Goal: Obtain resource: Obtain resource

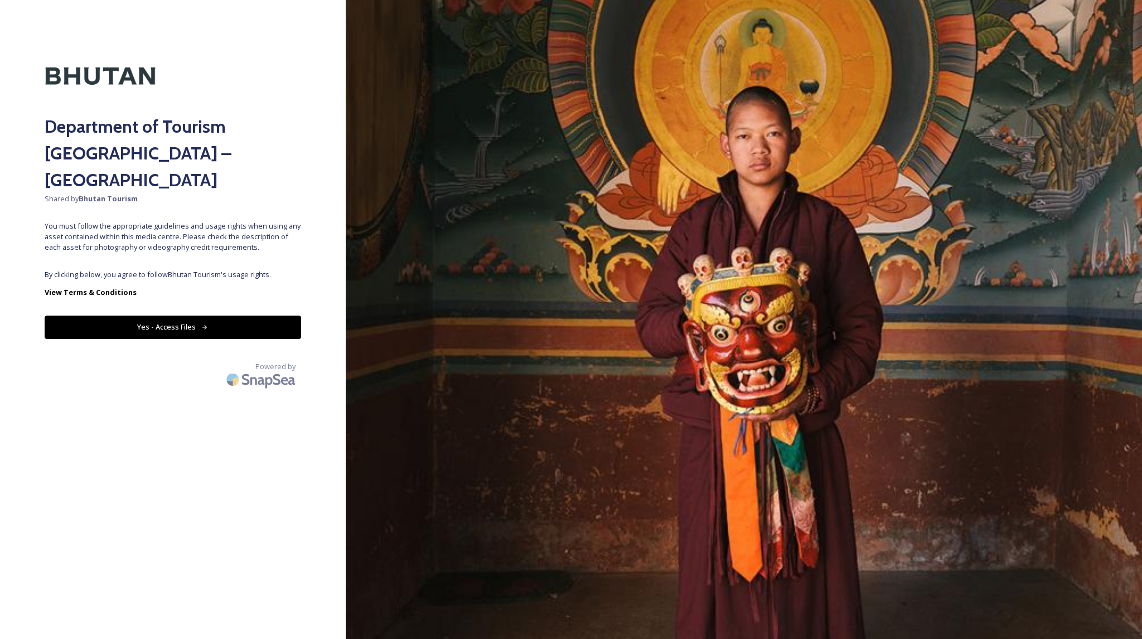
click at [181, 316] on button "Yes - Access Files" at bounding box center [173, 327] width 257 height 23
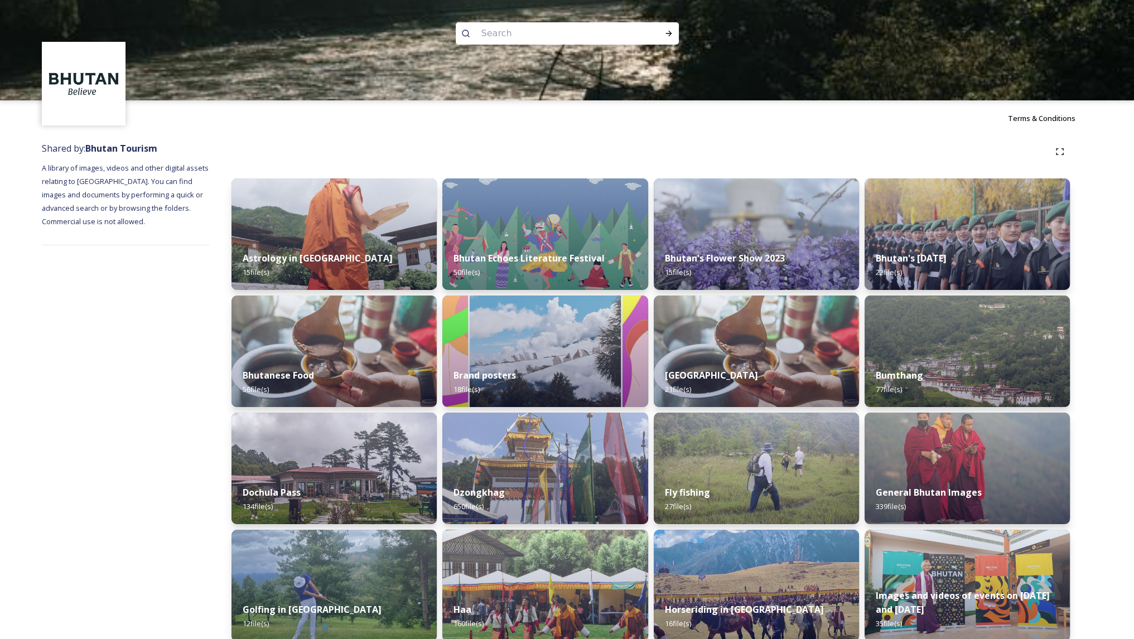
click at [572, 30] on input at bounding box center [552, 33] width 153 height 25
type input "flag"
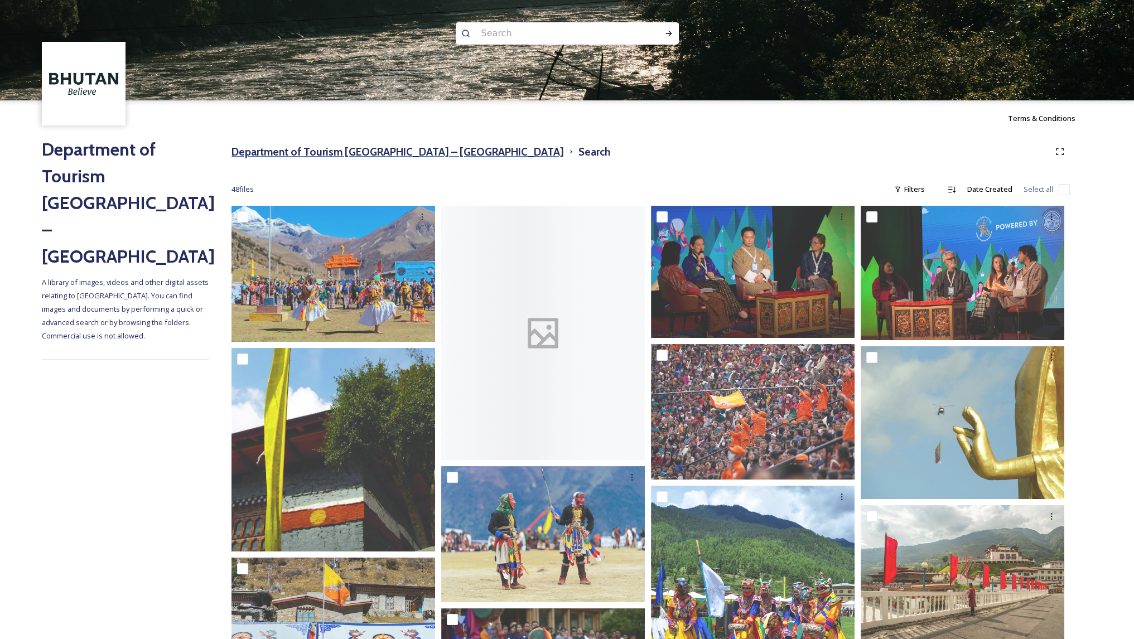
click at [315, 152] on h3 "Department of Tourism [GEOGRAPHIC_DATA] – [GEOGRAPHIC_DATA]" at bounding box center [398, 152] width 332 height 16
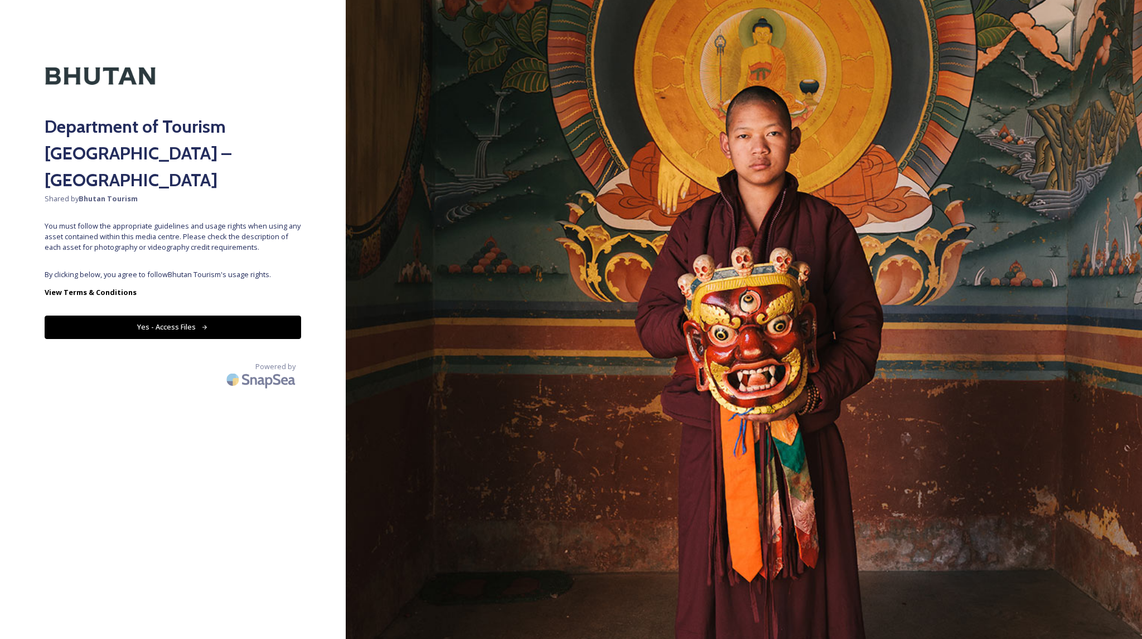
click at [208, 316] on button "Yes - Access Files" at bounding box center [173, 327] width 257 height 23
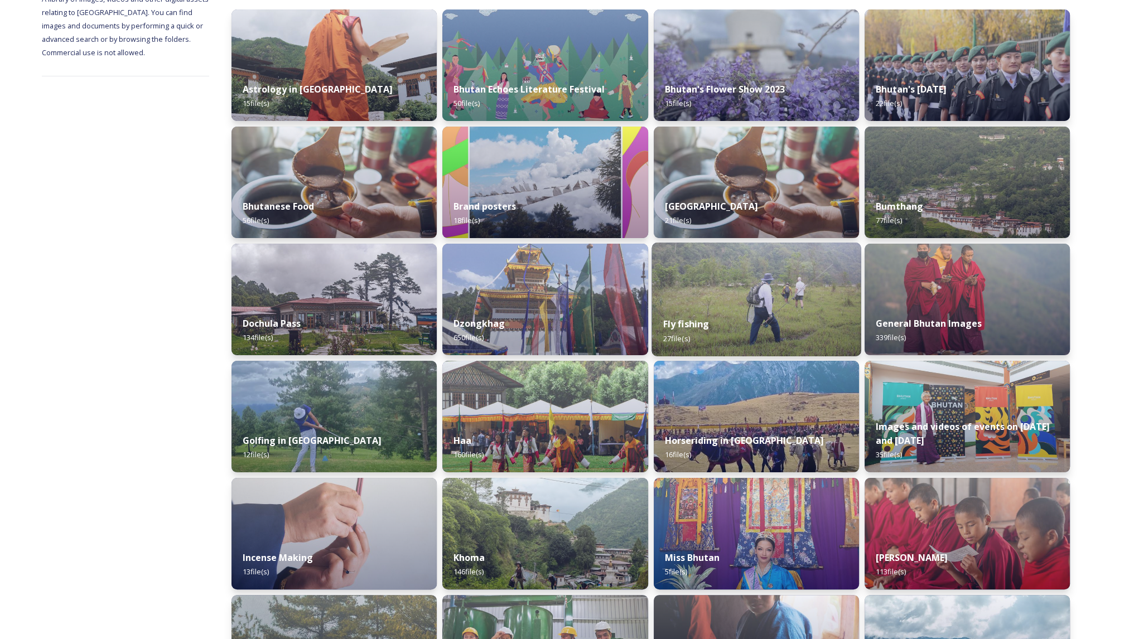
scroll to position [332, 0]
